Goal: Task Accomplishment & Management: Manage account settings

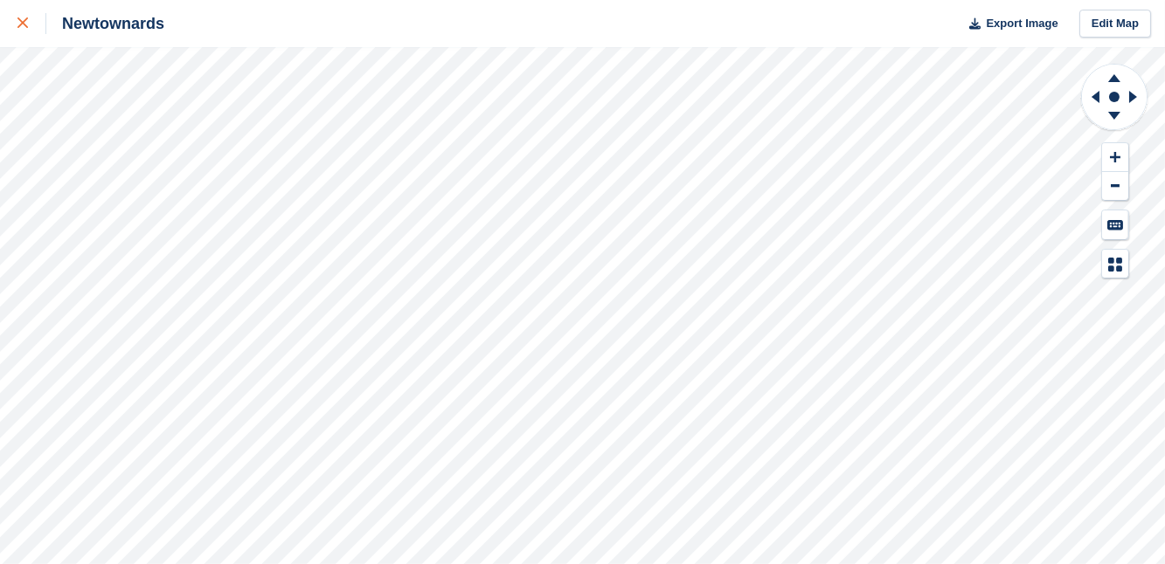
click at [22, 18] on icon at bounding box center [22, 22] width 10 height 10
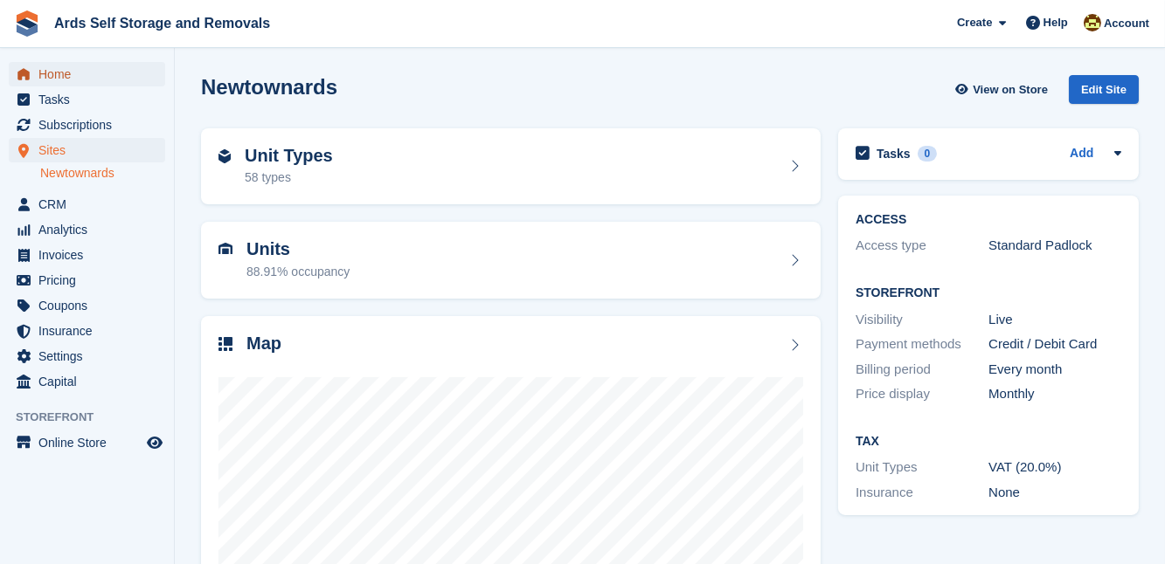
click at [63, 74] on span "Home" at bounding box center [90, 74] width 105 height 24
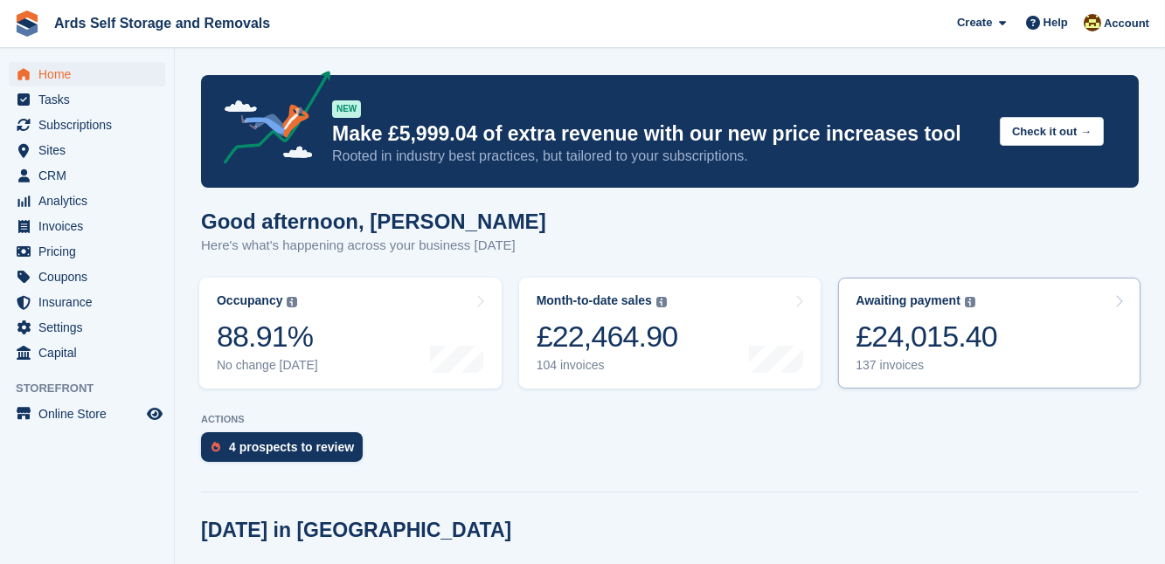
click at [889, 327] on div "£24,015.40" at bounding box center [926, 337] width 142 height 36
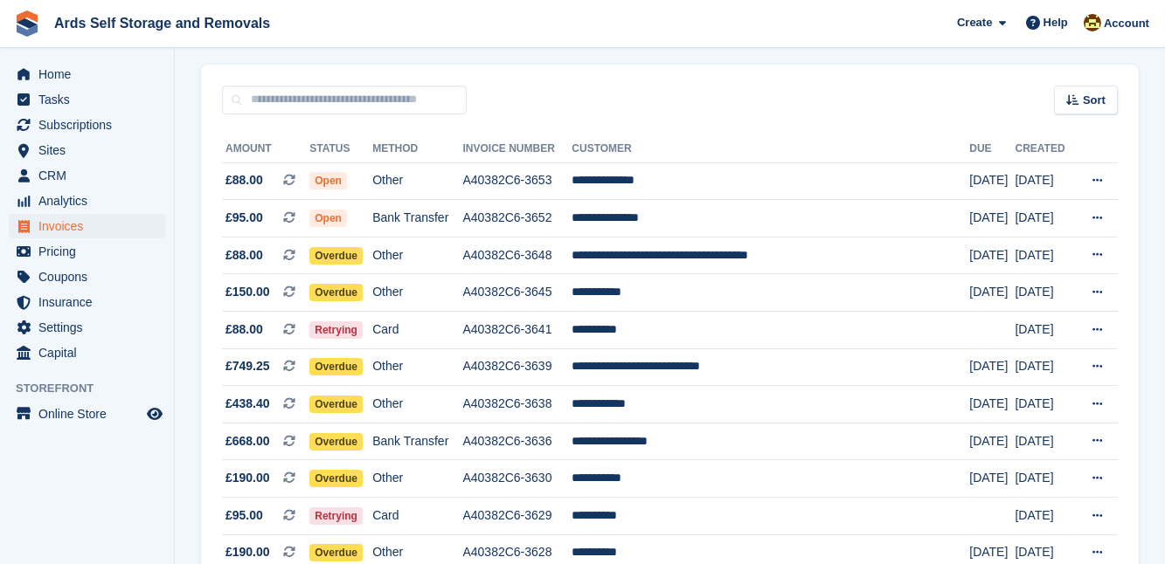
scroll to position [190, 0]
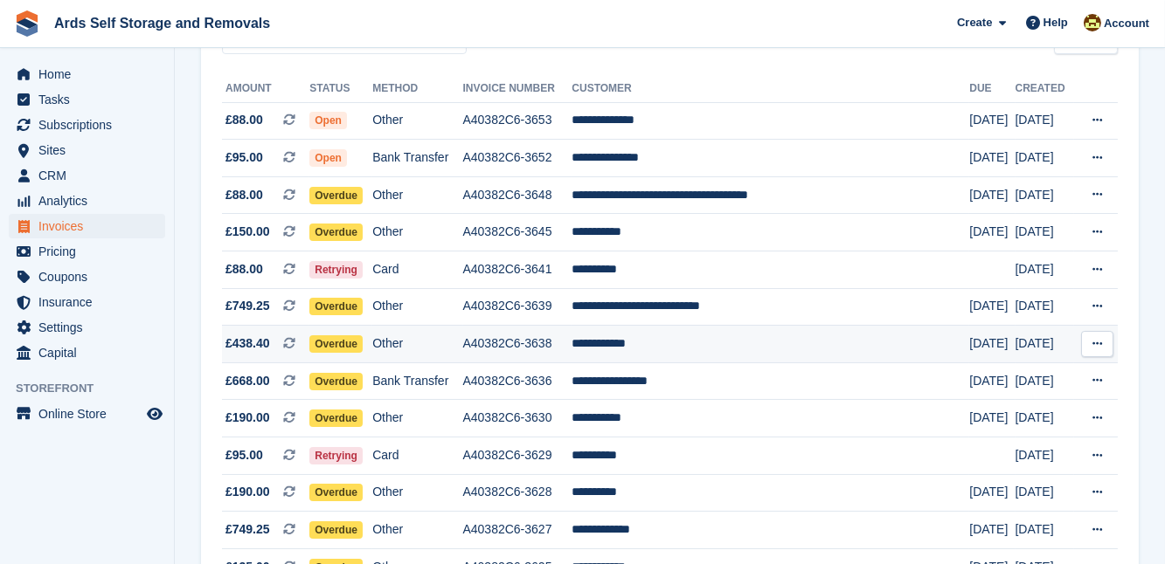
click at [657, 343] on td "**********" at bounding box center [770, 345] width 398 height 38
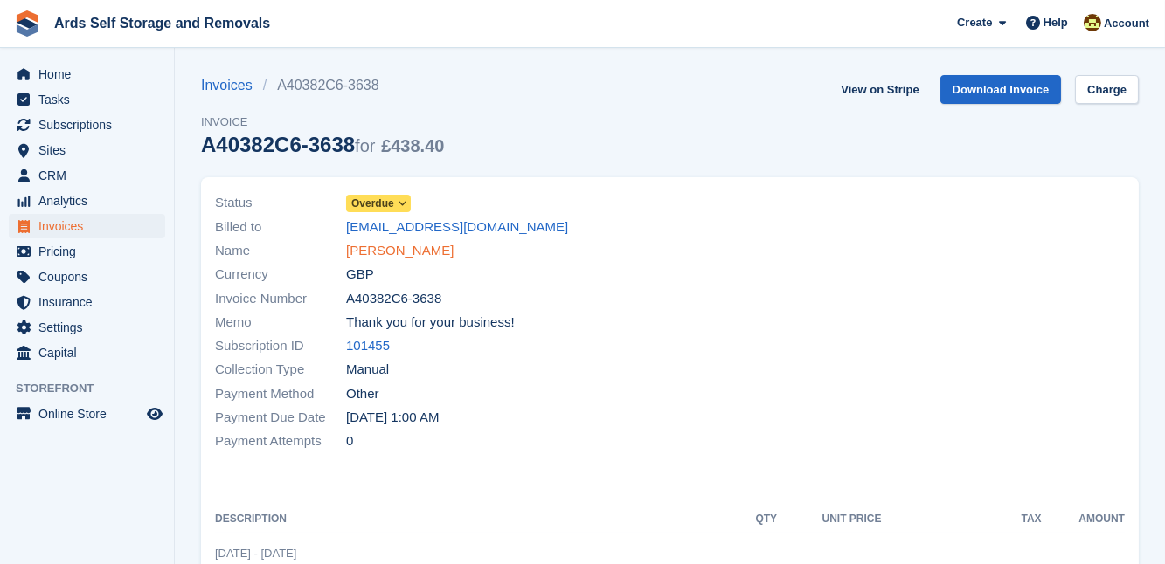
click at [380, 249] on link "Bryan Gilpin" at bounding box center [399, 251] width 107 height 20
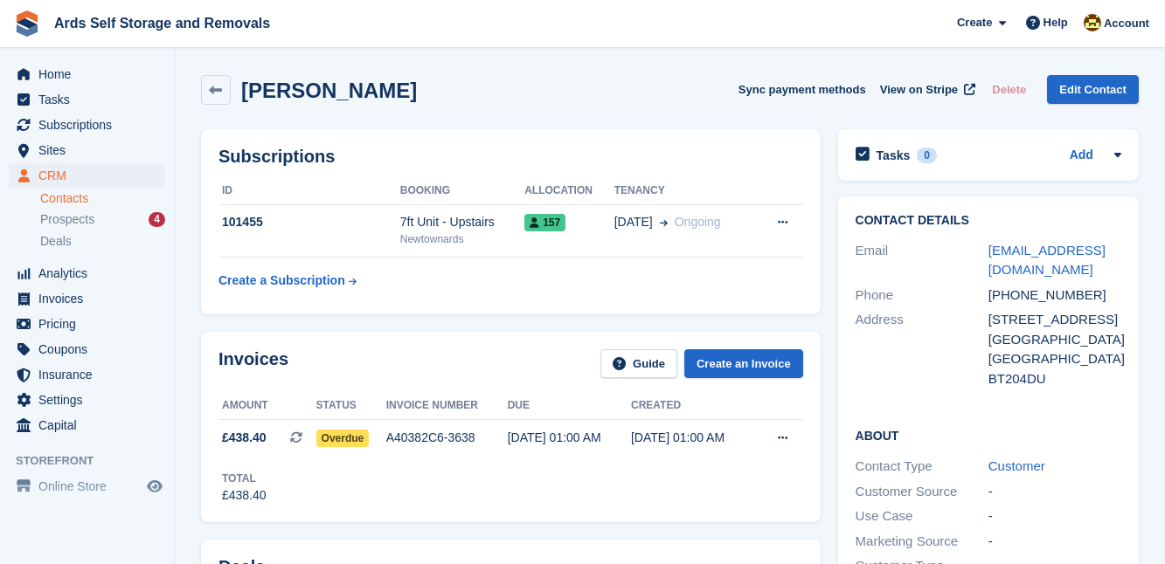
click at [823, 403] on div "Invoices Guide Create an Invoice Amount Status Invoice number Due Created £438.…" at bounding box center [510, 426] width 637 height 207
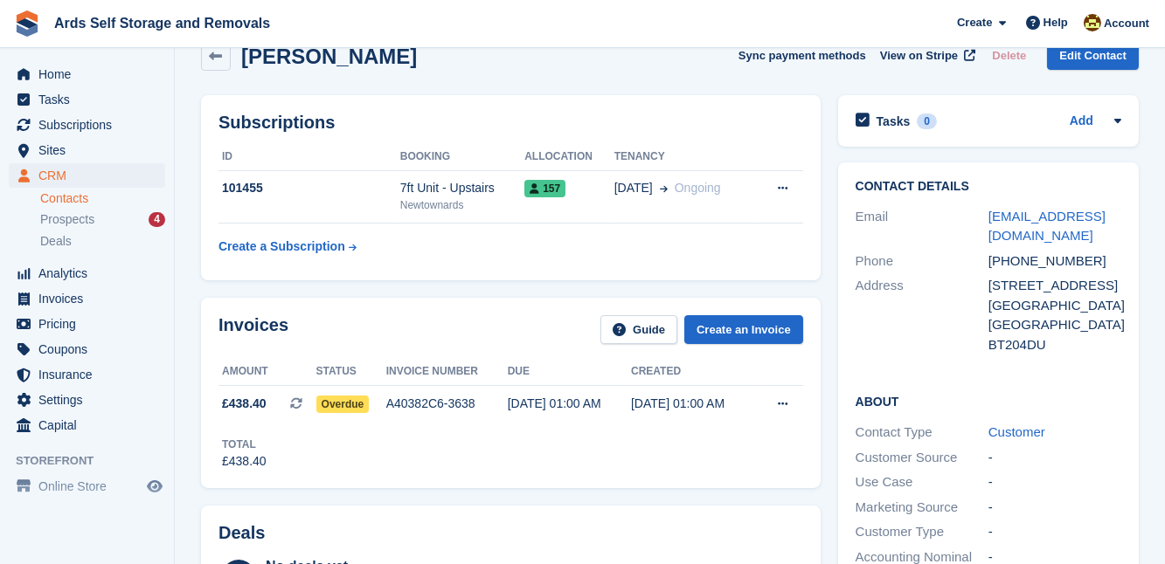
scroll to position [31, 0]
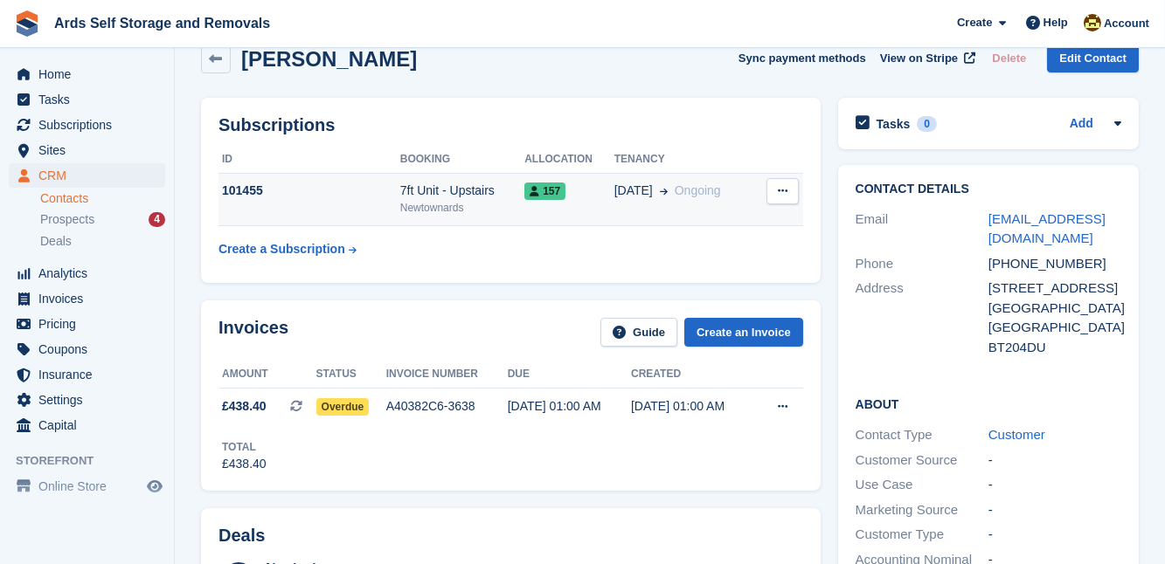
click at [492, 193] on div "7ft Unit - Upstairs" at bounding box center [462, 191] width 124 height 18
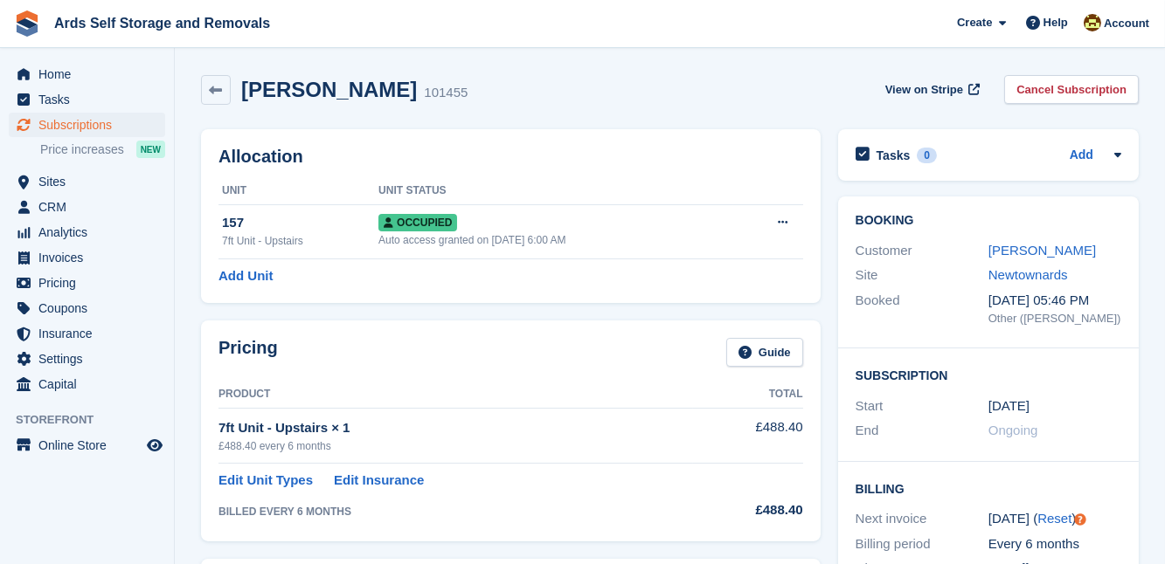
click at [829, 283] on div "Booking Customer Bryan Gilpin Site Newtownards Booked 13 Aug, 05:46 PM Other (M…" at bounding box center [988, 526] width 318 height 676
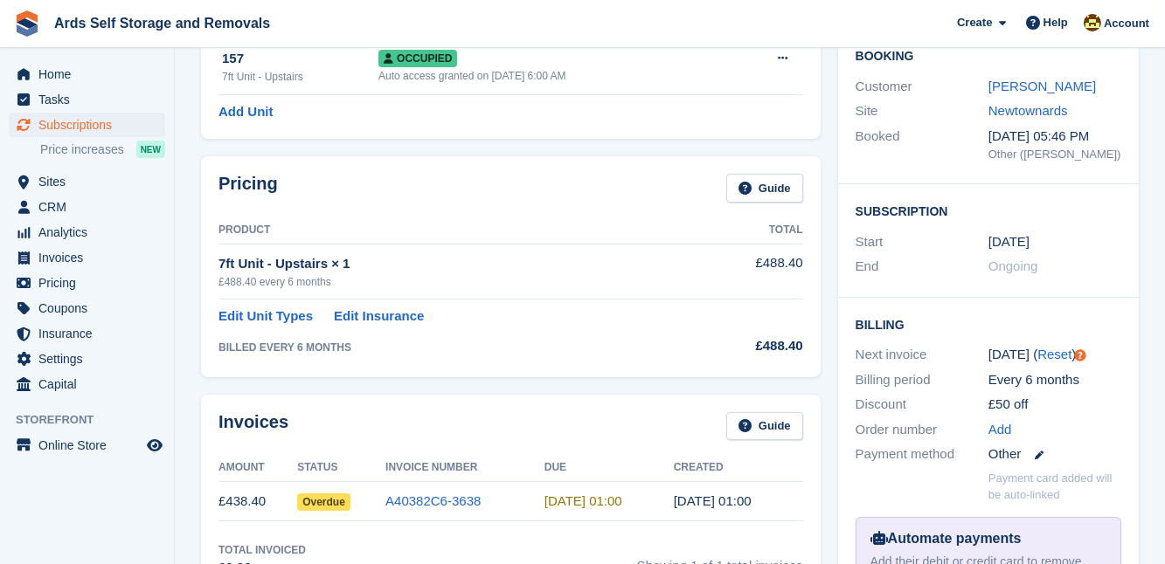
scroll to position [158, 0]
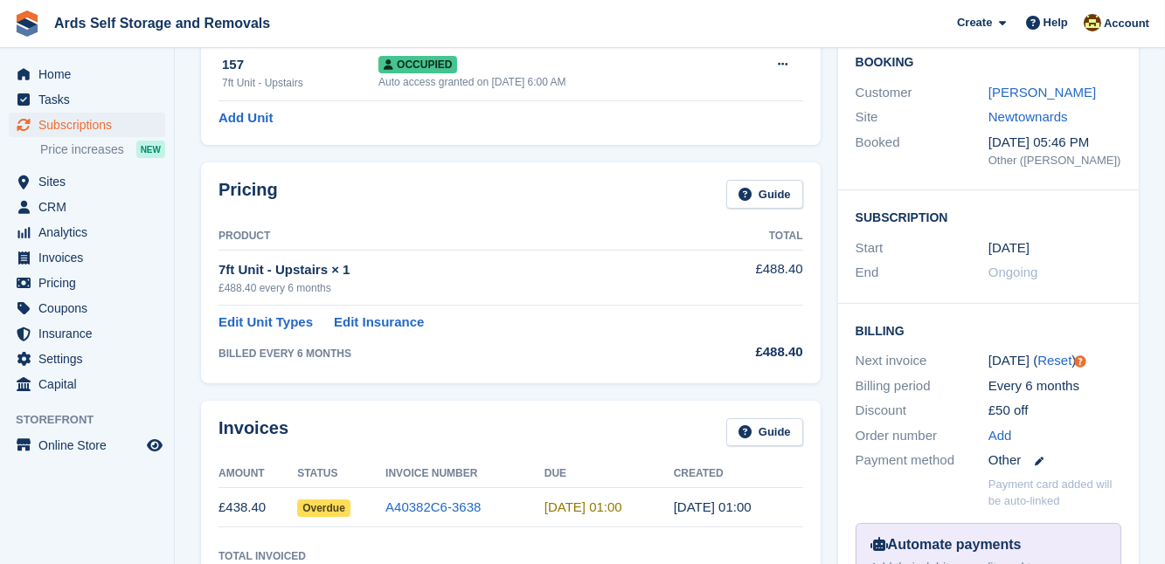
click at [825, 343] on div "Pricing Guide Product Total 7ft Unit - Upstairs × 1 £488.40 every 6 months £488…" at bounding box center [510, 273] width 637 height 238
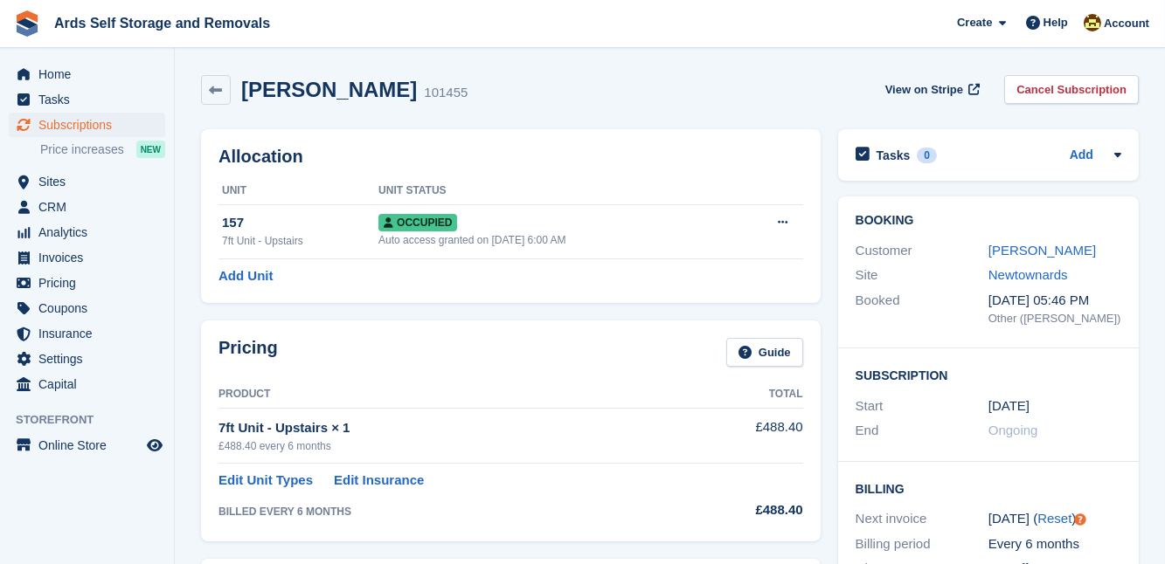
scroll to position [0, 0]
click at [1028, 253] on link "[PERSON_NAME]" at bounding box center [1041, 250] width 107 height 15
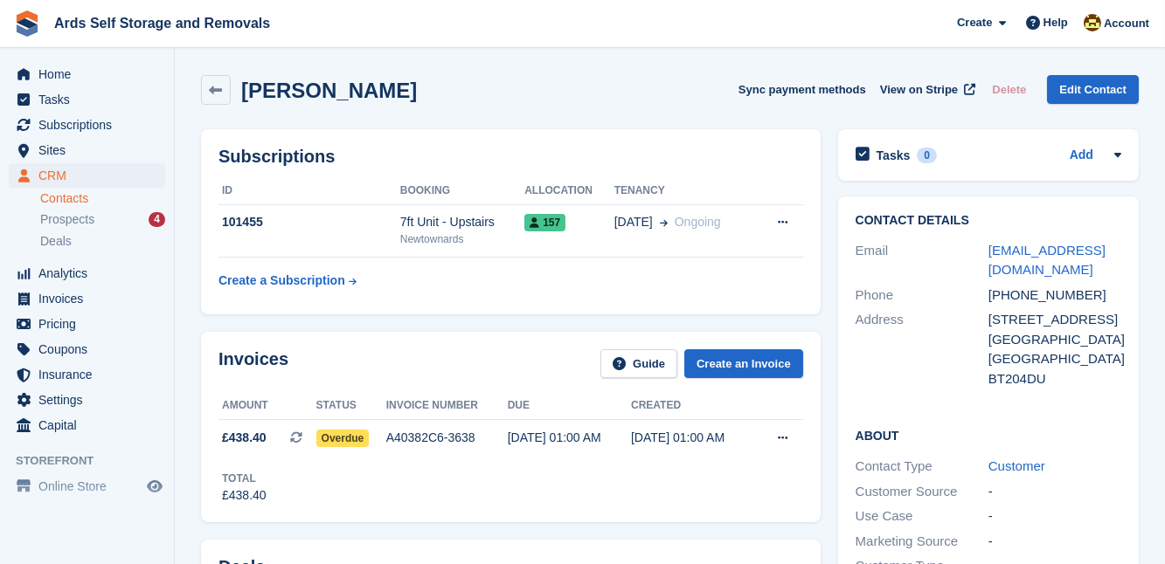
click at [827, 368] on div "Invoices Guide Create an Invoice Amount Status Invoice number Due Created £438.…" at bounding box center [510, 426] width 637 height 207
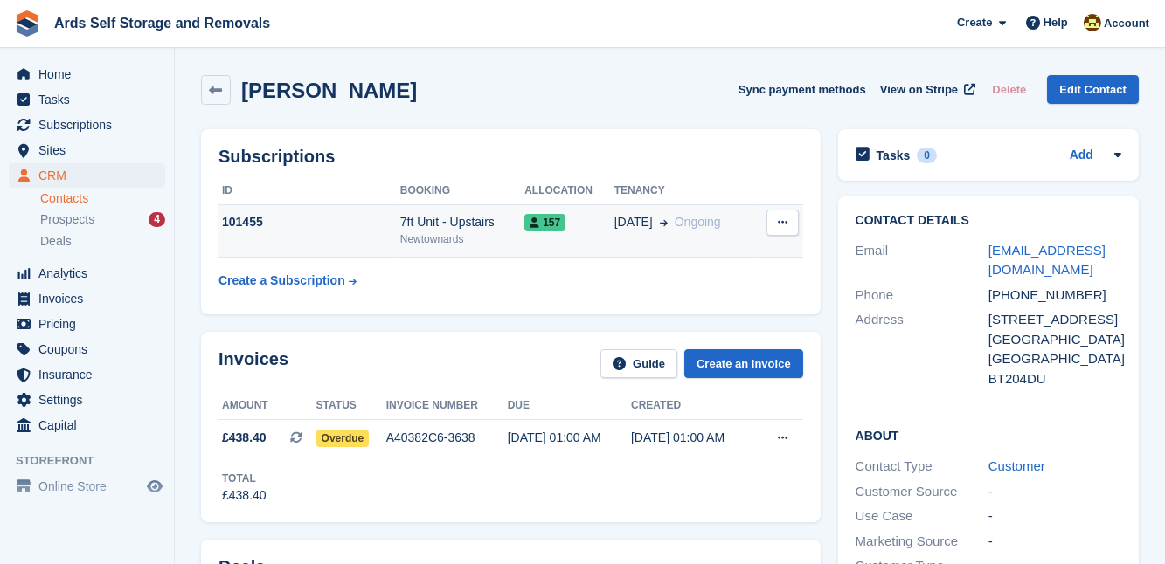
click at [531, 216] on span "157" at bounding box center [544, 222] width 41 height 17
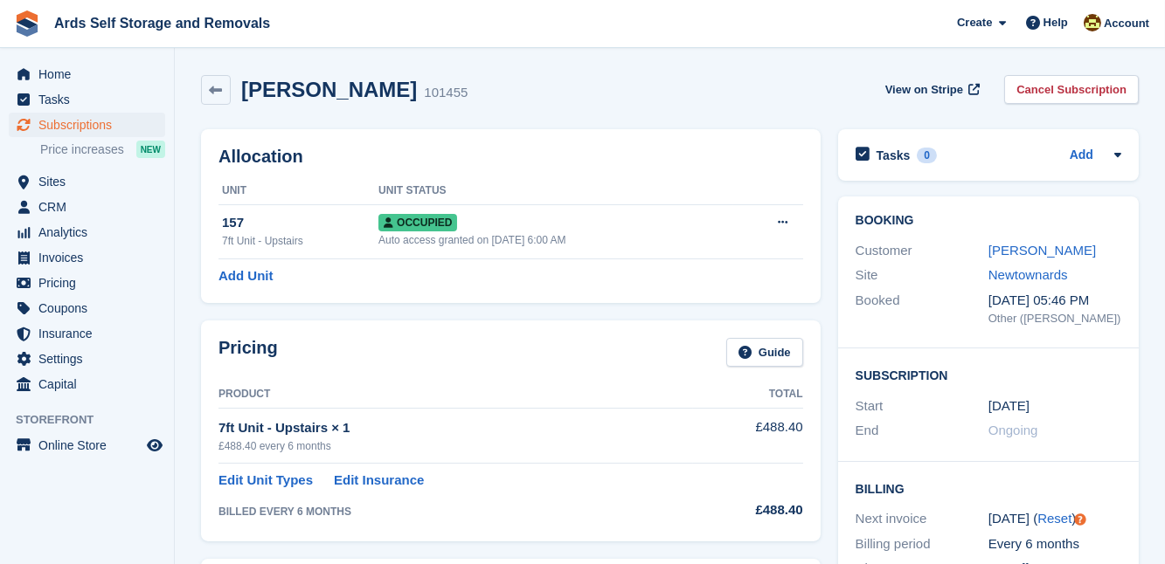
click at [810, 364] on div "Pricing Guide Product Total 7ft Unit - Upstairs × 1 £488.40 every 6 months £488…" at bounding box center [510, 431] width 619 height 220
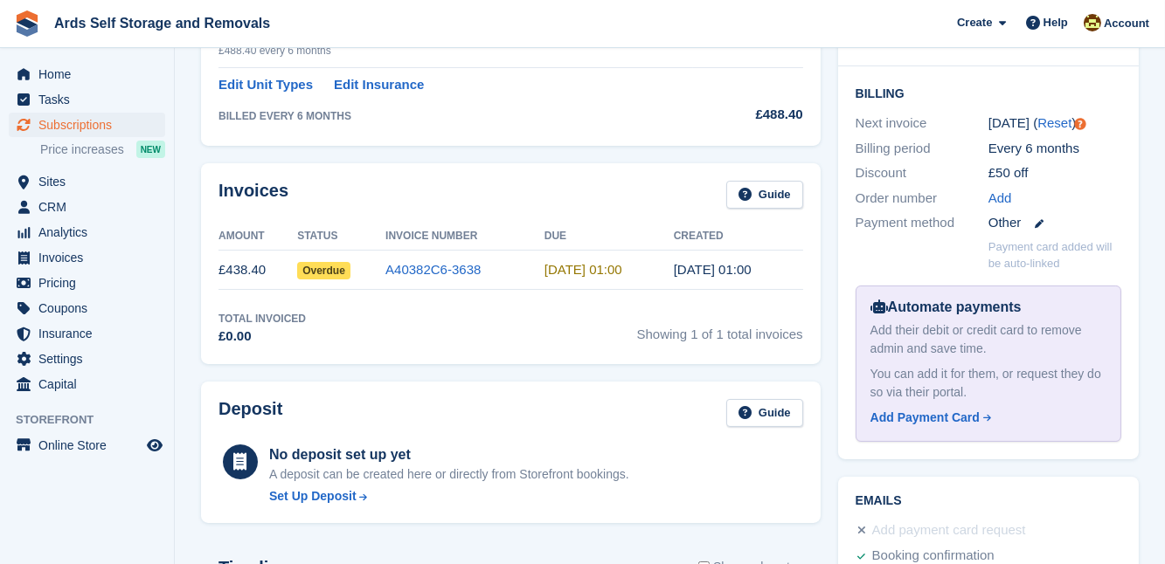
scroll to position [412, 0]
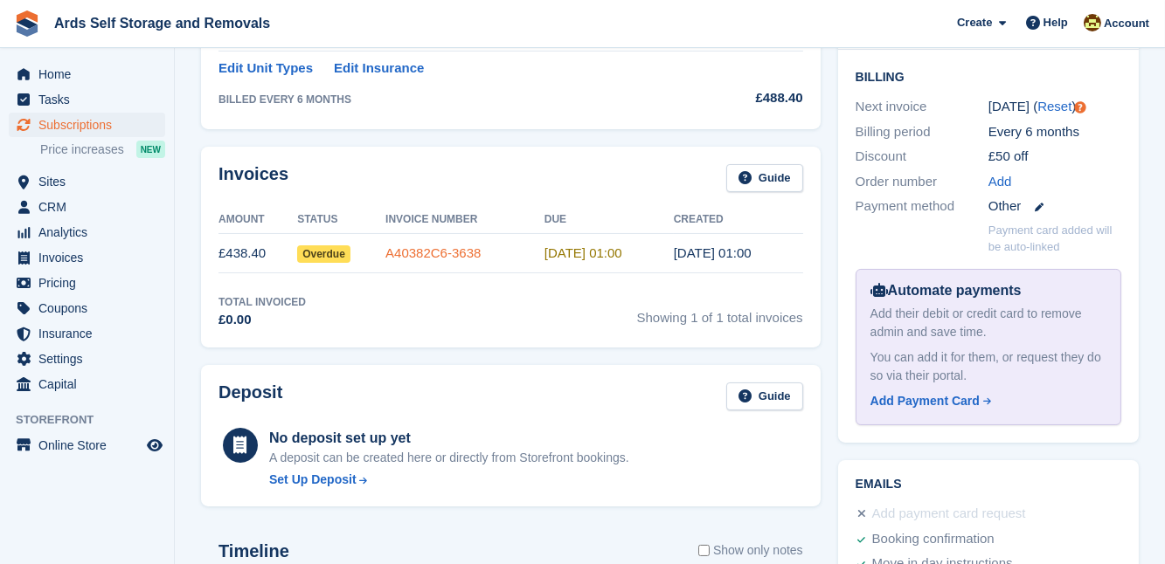
click at [422, 249] on link "A40382C6-3638" at bounding box center [432, 253] width 95 height 15
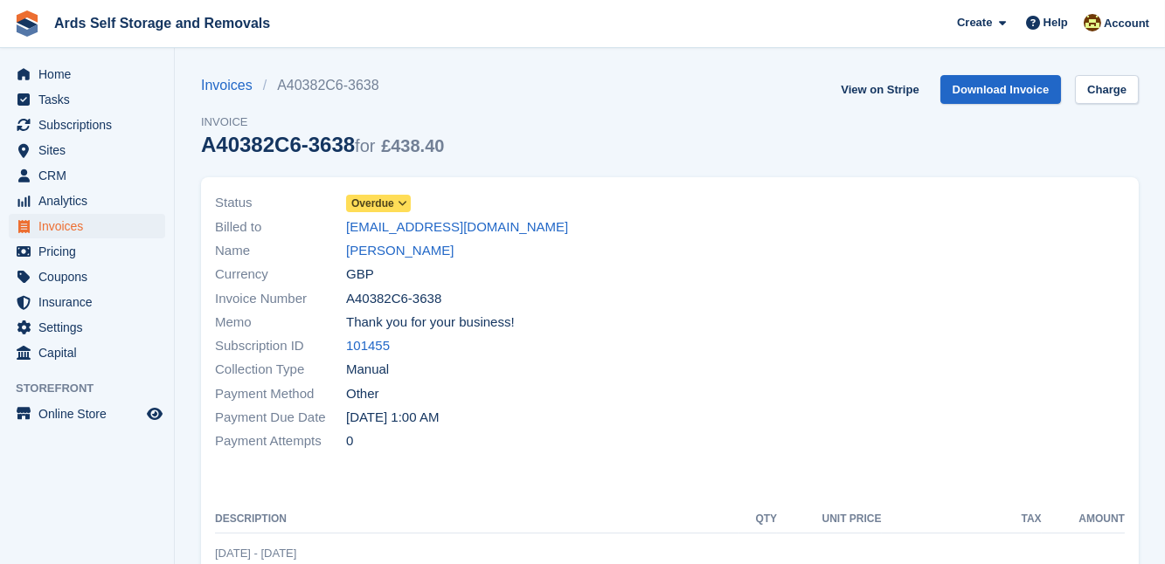
click at [387, 204] on span "Overdue" at bounding box center [372, 204] width 43 height 16
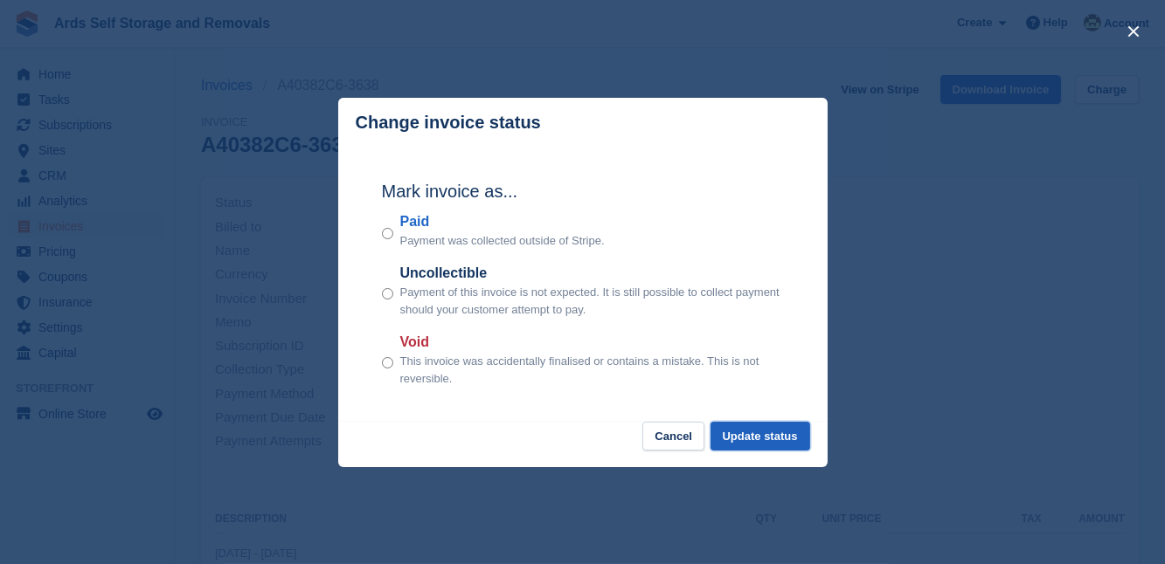
click at [761, 430] on button "Update status" at bounding box center [760, 436] width 100 height 29
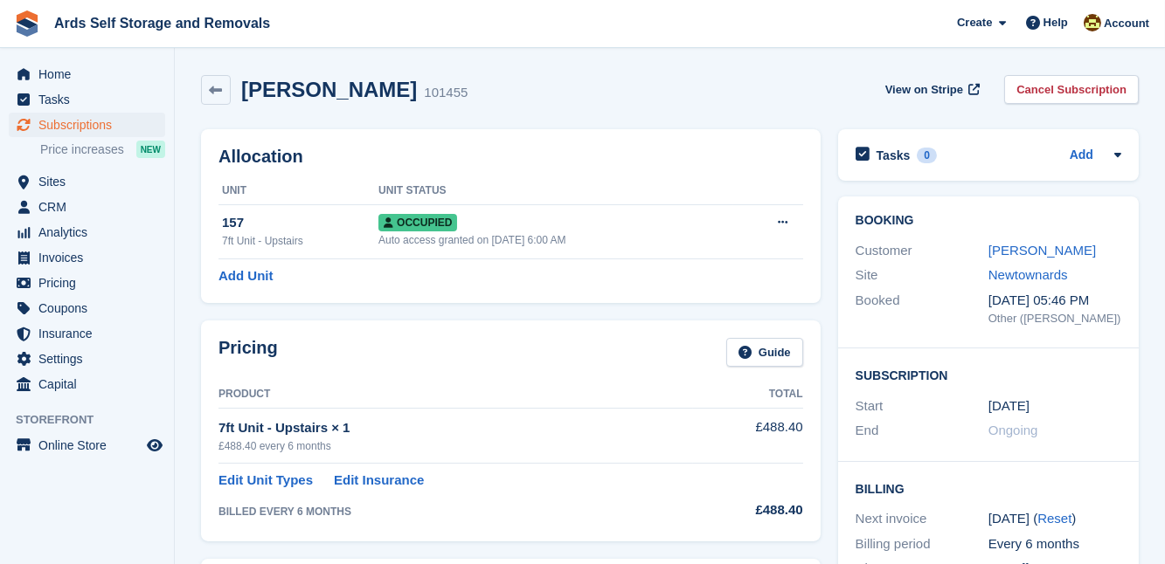
scroll to position [412, 0]
